Goal: Navigation & Orientation: Find specific page/section

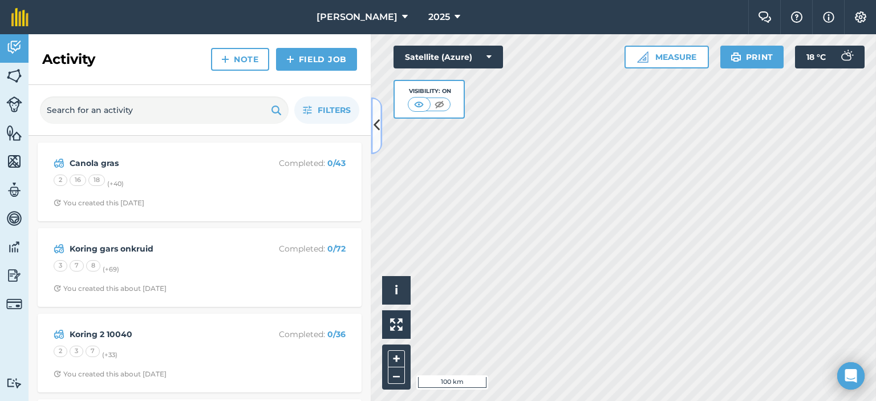
click at [376, 136] on button at bounding box center [376, 125] width 11 height 57
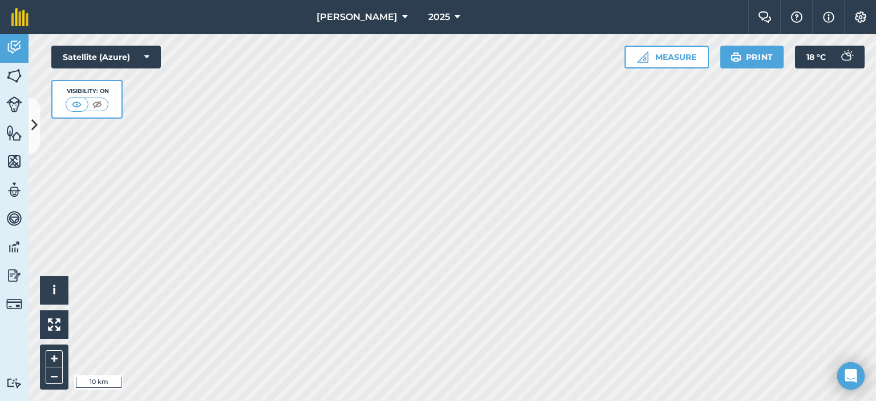
click at [395, 400] on html "Kromkoe Boerdery 2025 Farm Chat Help Info Settings Kromkoe Boerdery - 2025 Repr…" at bounding box center [438, 200] width 876 height 401
click at [439, 400] on html "Kromkoe Boerdery 2025 Farm Chat Help Info Settings Kromkoe Boerdery - 2025 Repr…" at bounding box center [438, 200] width 876 height 401
click at [544, 0] on html "Kromkoe Boerdery 2025 Farm Chat Help Info Settings Kromkoe Boerdery - 2025 Repr…" at bounding box center [438, 200] width 876 height 401
